Goal: Check status: Check status

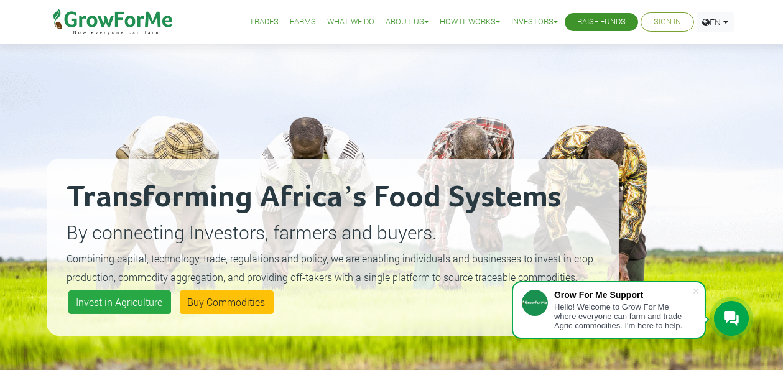
click at [672, 24] on link "Sign In" at bounding box center [667, 22] width 27 height 13
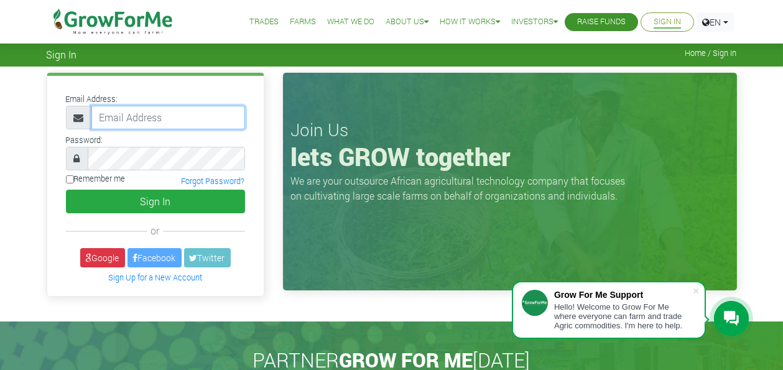
click at [142, 116] on input "email" at bounding box center [168, 118] width 154 height 24
type input "cdhunt@btinternet.com"
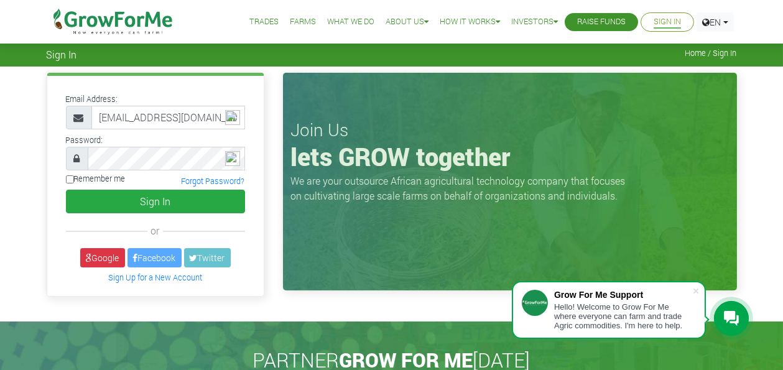
click at [276, 247] on div "Join Us lets GROW together We are your outsource African agricultural technolog…" at bounding box center [510, 188] width 473 height 230
click at [114, 259] on link "Google" at bounding box center [102, 257] width 45 height 19
click at [97, 256] on link "Google" at bounding box center [102, 257] width 45 height 19
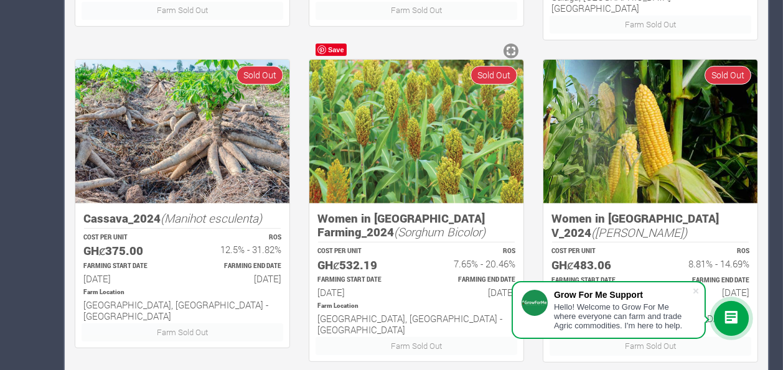
scroll to position [946, 0]
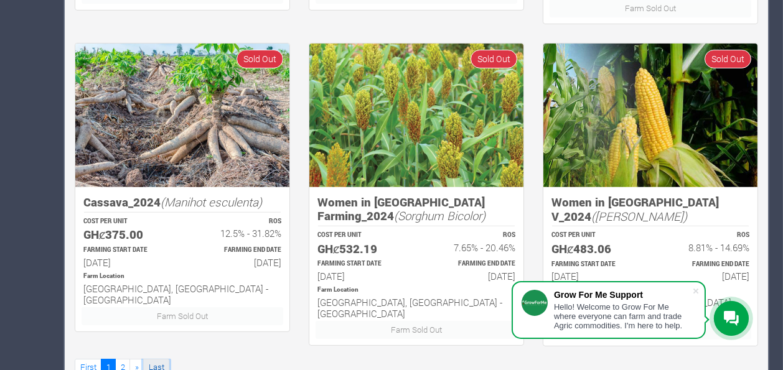
click at [162, 359] on link "Last" at bounding box center [156, 368] width 26 height 18
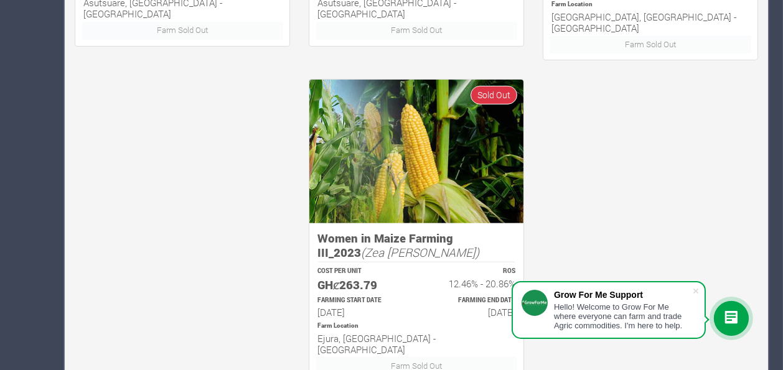
scroll to position [946, 0]
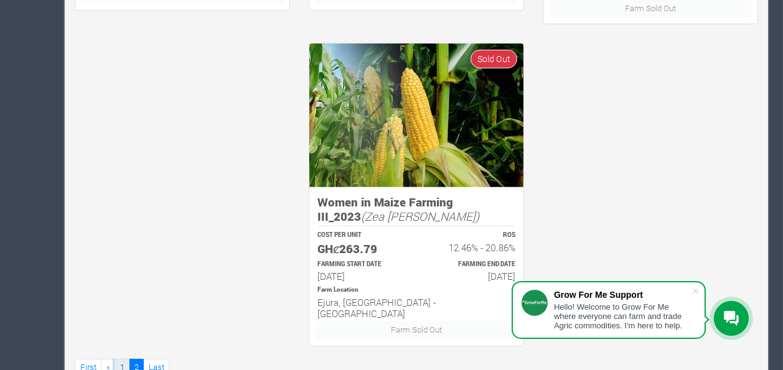
click at [128, 359] on link "1" at bounding box center [121, 368] width 15 height 18
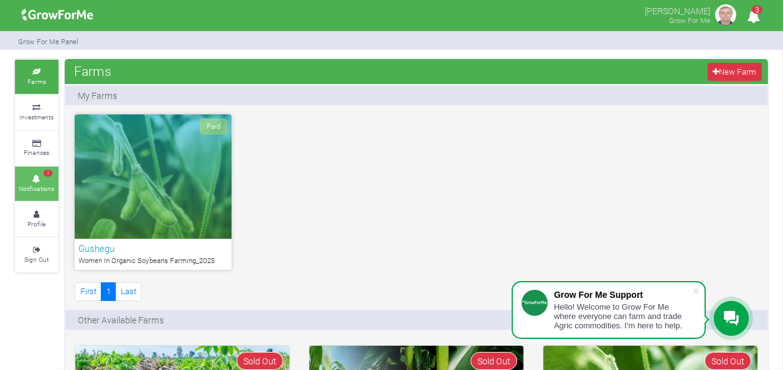
click at [43, 178] on icon at bounding box center [36, 179] width 37 height 6
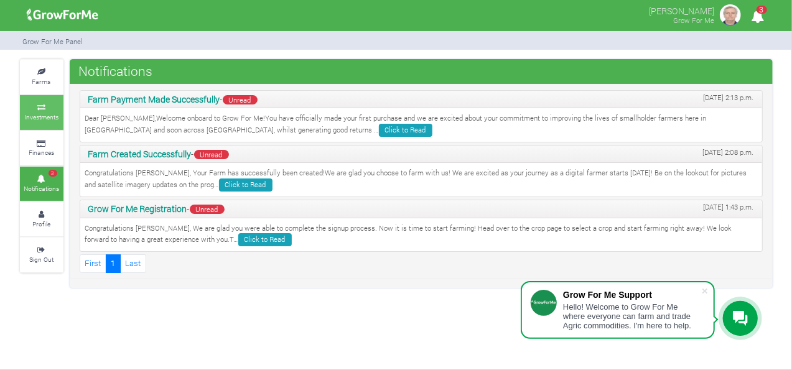
click at [42, 105] on icon at bounding box center [41, 108] width 37 height 6
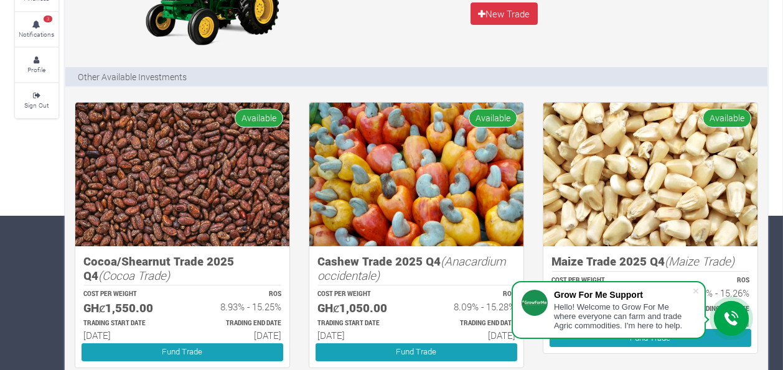
scroll to position [177, 0]
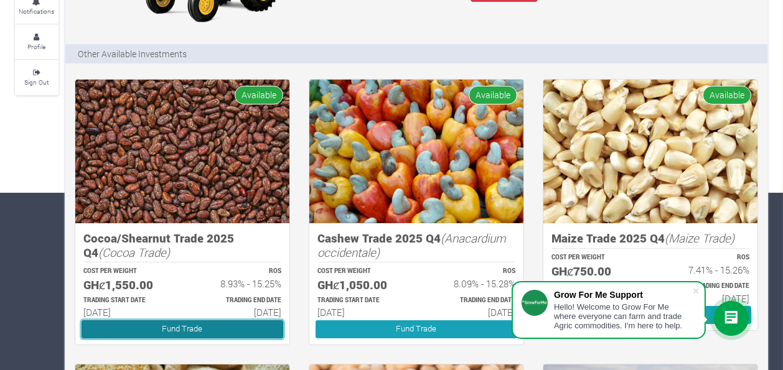
click at [192, 325] on link "Fund Trade" at bounding box center [183, 329] width 202 height 18
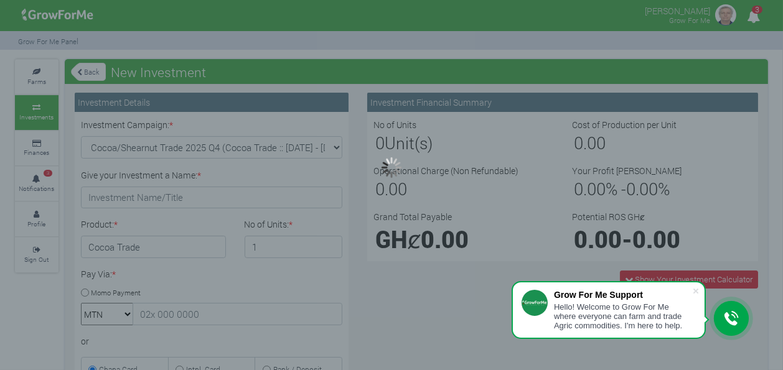
type input "1"
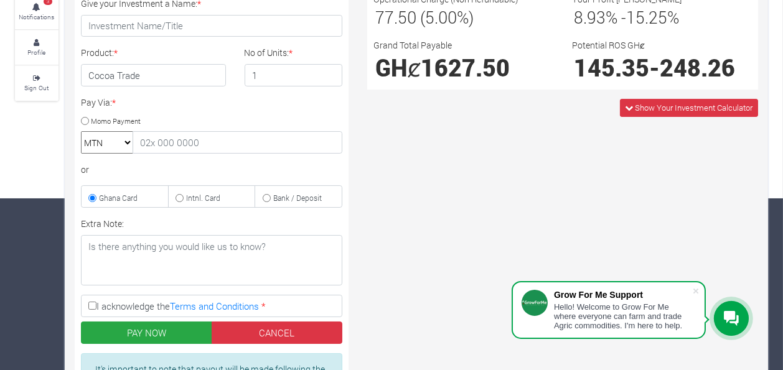
scroll to position [165, 0]
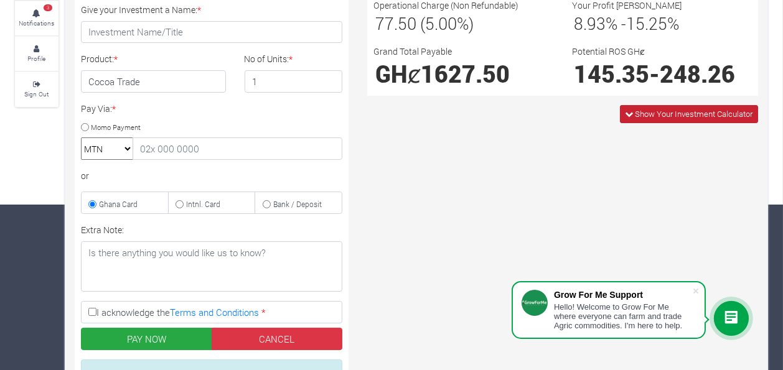
click at [658, 111] on span "Show Your Investment Calculator" at bounding box center [694, 113] width 118 height 11
click at [657, 112] on span "Show Your Trade Calculator" at bounding box center [704, 113] width 98 height 11
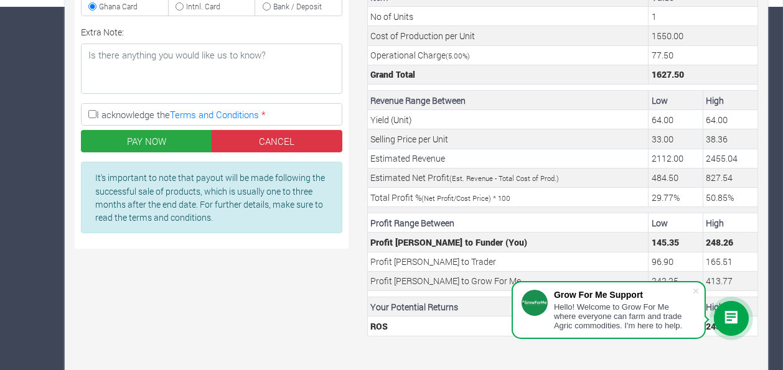
scroll to position [364, 0]
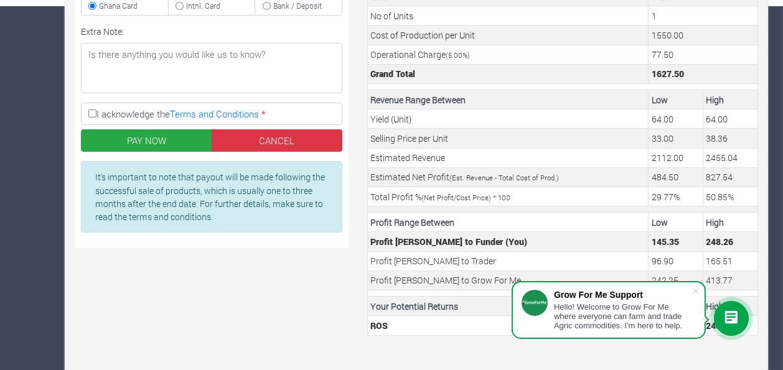
click at [778, 191] on div "Farms Investments Finances 3 Notifications Profile Sign Out Back New Investment…" at bounding box center [391, 37] width 783 height 684
drag, startPoint x: 778, startPoint y: 191, endPoint x: 779, endPoint y: 182, distance: 9.4
click at [779, 182] on div "Farms Investments Finances 3 Notifications Profile Sign Out Back New Investment…" at bounding box center [391, 37] width 783 height 684
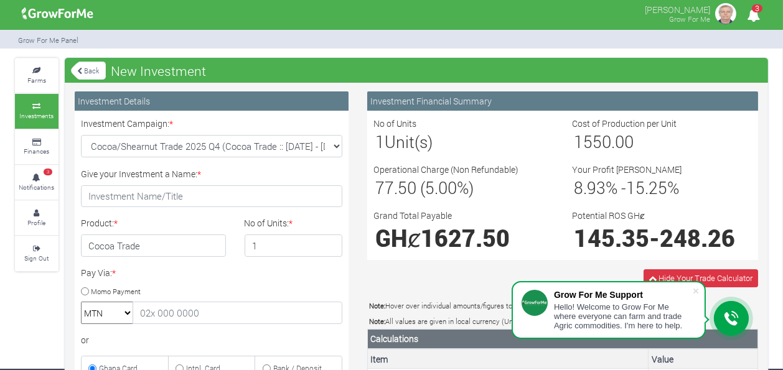
scroll to position [0, 0]
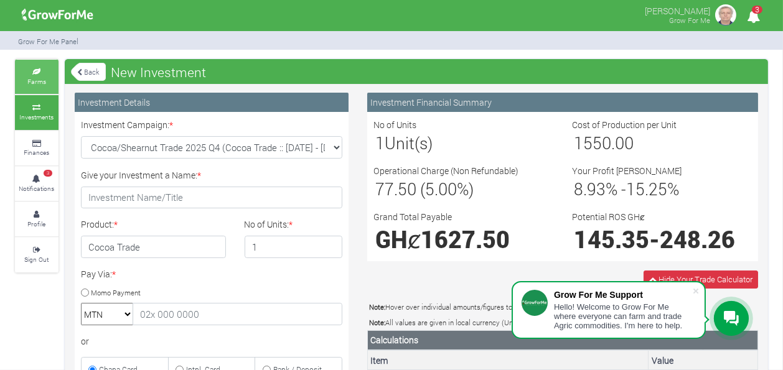
click at [46, 75] on link "Farms" at bounding box center [37, 77] width 44 height 34
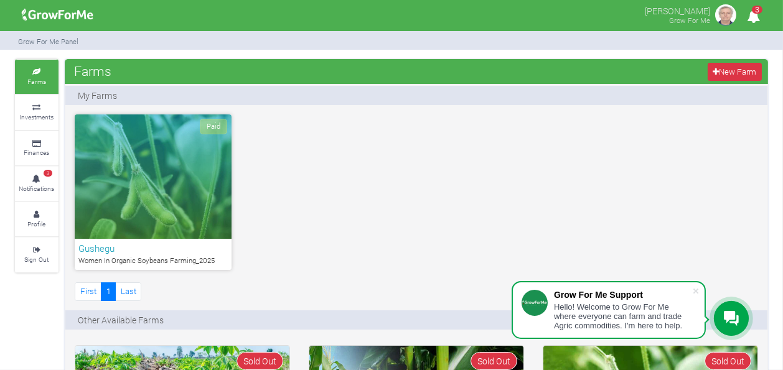
click at [187, 195] on div "Paid" at bounding box center [153, 176] width 157 height 124
drag, startPoint x: 0, startPoint y: 0, endPoint x: 187, endPoint y: 195, distance: 270.6
click at [187, 195] on div "Paid" at bounding box center [153, 176] width 157 height 124
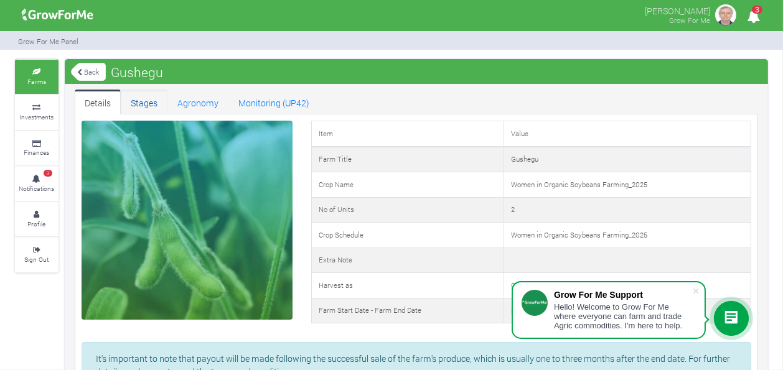
click at [145, 100] on link "Stages" at bounding box center [144, 102] width 47 height 25
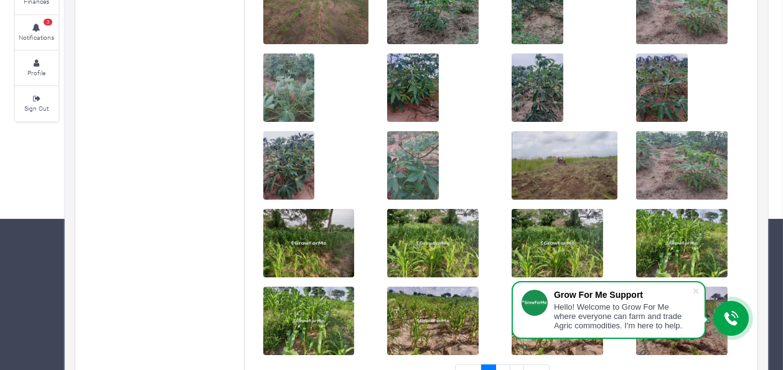
click at [781, 299] on div "Farms Investments Finances 3 Notifications Profile Sign Out Back Gushegu 1" at bounding box center [391, 161] width 783 height 506
click at [781, 302] on div "Farms Investments Finances 3 Notifications Profile Sign Out Back Gushegu 1" at bounding box center [391, 161] width 783 height 506
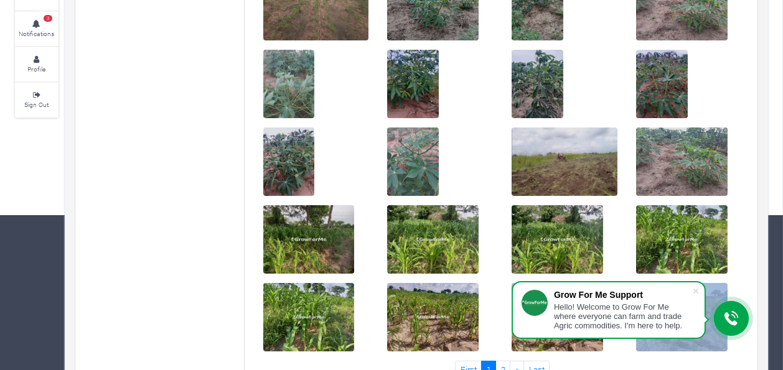
drag, startPoint x: 781, startPoint y: 305, endPoint x: 781, endPoint y: 326, distance: 20.5
click at [781, 326] on div "Farms Investments Finances 3 Notifications Profile Sign Out Back Gushegu 1" at bounding box center [391, 157] width 783 height 506
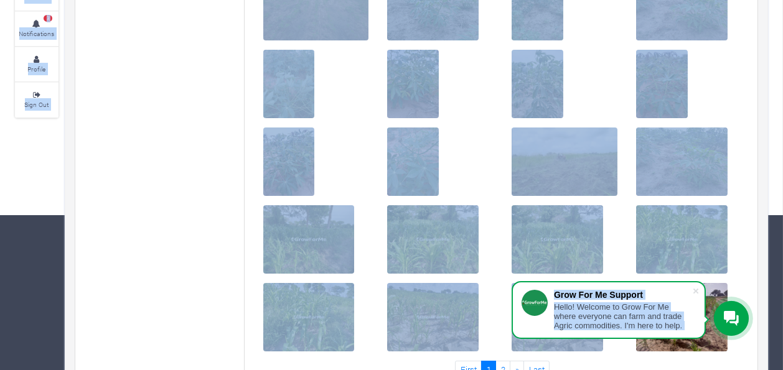
drag, startPoint x: 781, startPoint y: 326, endPoint x: 785, endPoint y: 316, distance: 10.9
click at [782, 215] on html "Grow For Me Support Hello! Welcome to Grow For Me where everyone can farm and t…" at bounding box center [391, 30] width 783 height 370
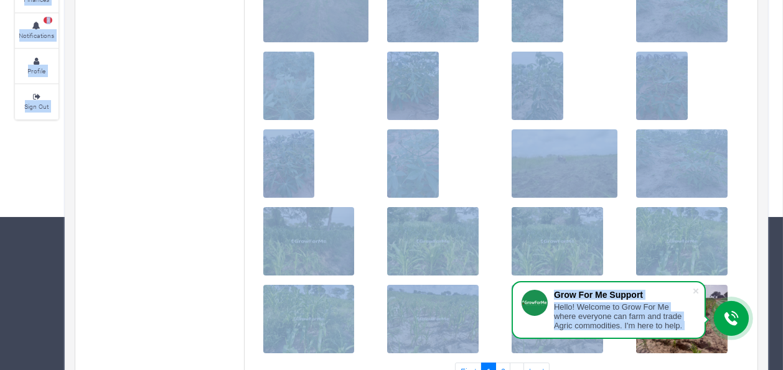
click at [727, 314] on icon at bounding box center [731, 318] width 15 height 15
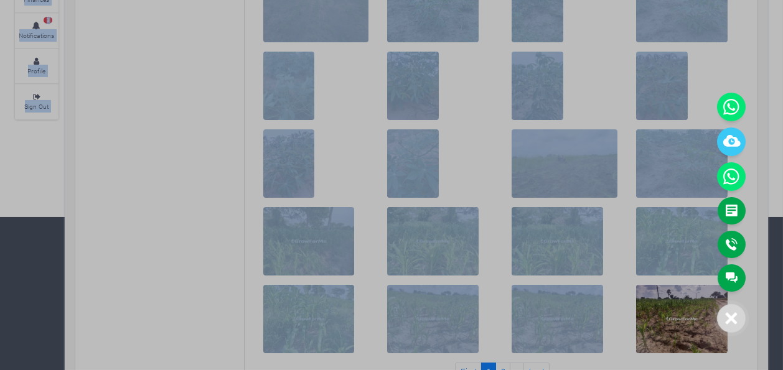
click at [751, 72] on div "Main Channel Callback Feedback Form [PHONE_NUMBER] Open Channel Contact us on W…" at bounding box center [734, 161] width 35 height 274
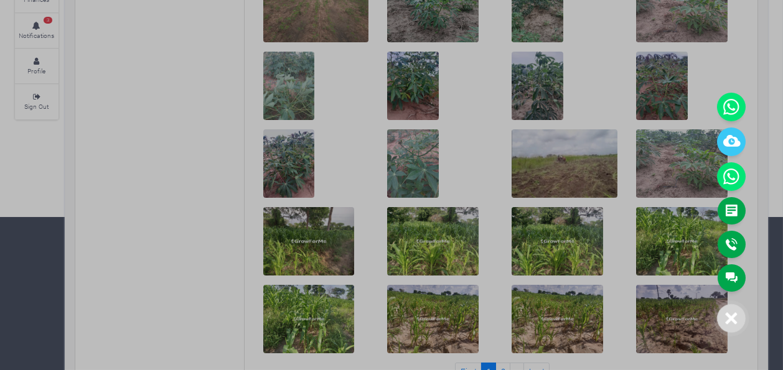
scroll to position [194, 0]
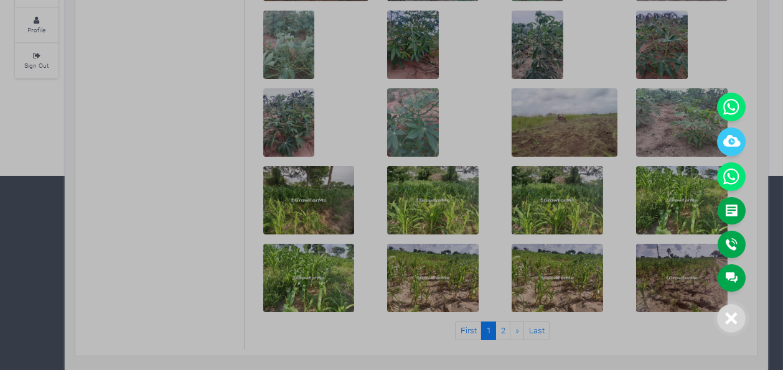
click at [506, 333] on div at bounding box center [391, 185] width 783 height 370
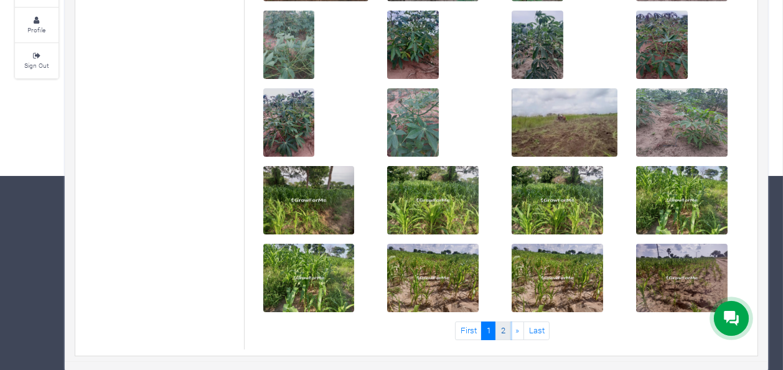
click at [503, 324] on link "2" at bounding box center [502, 331] width 15 height 18
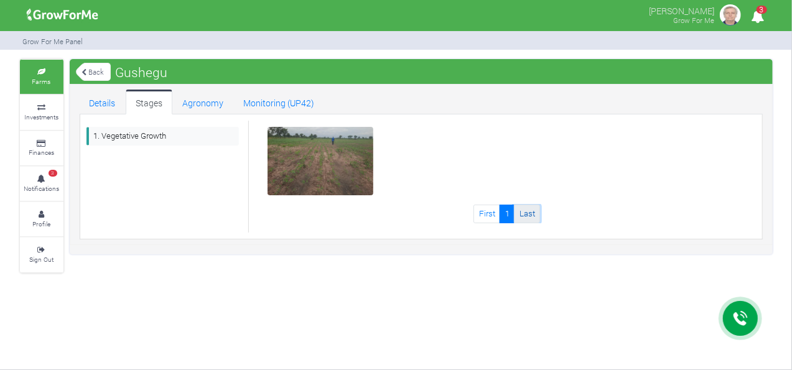
click at [531, 213] on link "Last" at bounding box center [527, 214] width 26 height 18
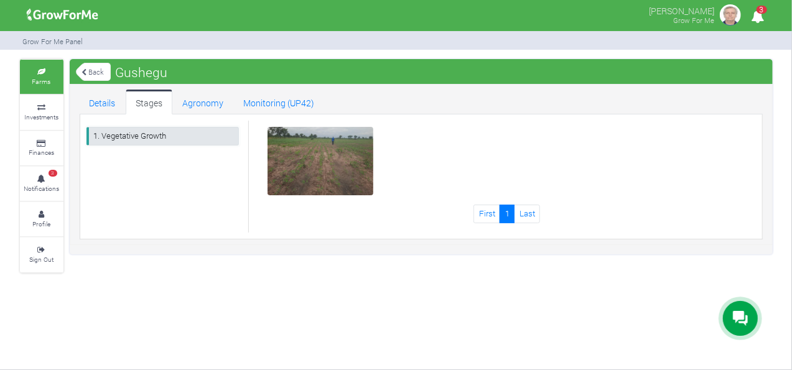
click at [136, 131] on link "1. Vegetative Growth" at bounding box center [162, 136] width 153 height 18
click at [197, 106] on link "Agronomy" at bounding box center [202, 102] width 61 height 25
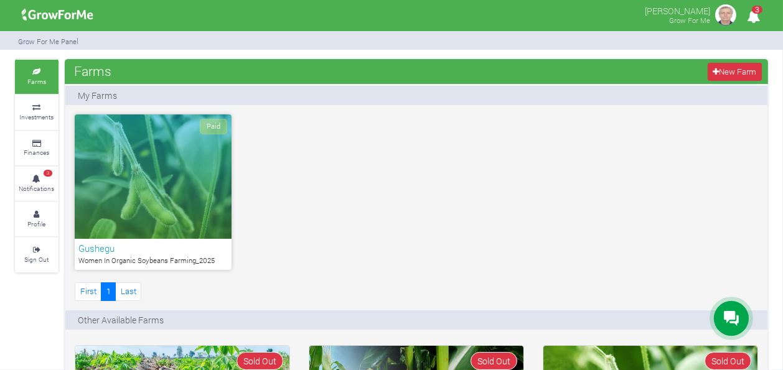
click at [143, 240] on div "Gushegu Women In Organic Soybeans Farming_2025" at bounding box center [153, 254] width 157 height 31
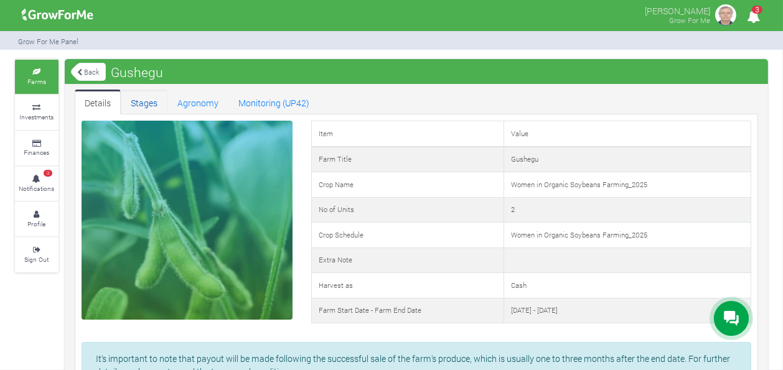
click at [136, 103] on link "Stages" at bounding box center [144, 102] width 47 height 25
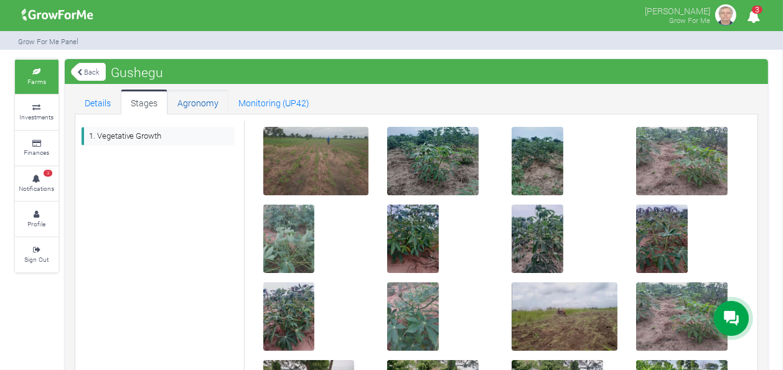
click at [199, 103] on link "Agronomy" at bounding box center [197, 102] width 61 height 25
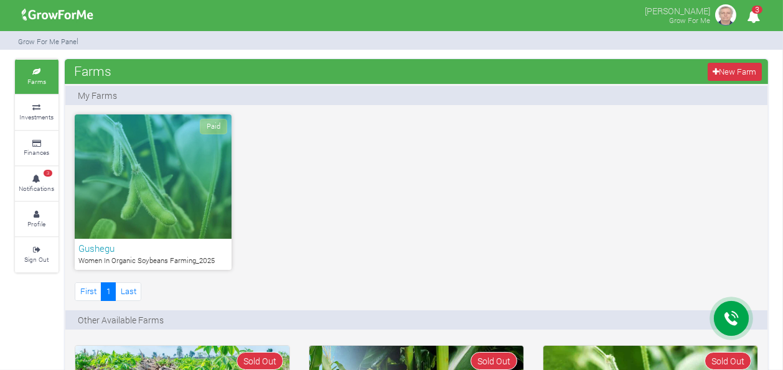
click at [204, 211] on div "Paid" at bounding box center [153, 176] width 157 height 124
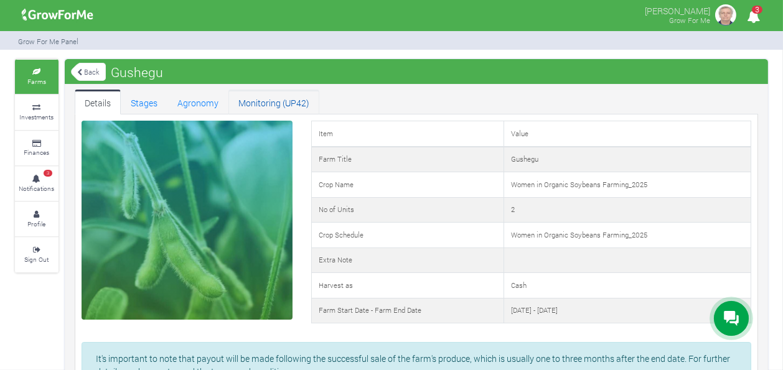
click at [249, 106] on link "Monitoring (UP42)" at bounding box center [273, 102] width 91 height 25
click at [41, 252] on link "Sign Out" at bounding box center [37, 255] width 44 height 34
